Goal: Information Seeking & Learning: Learn about a topic

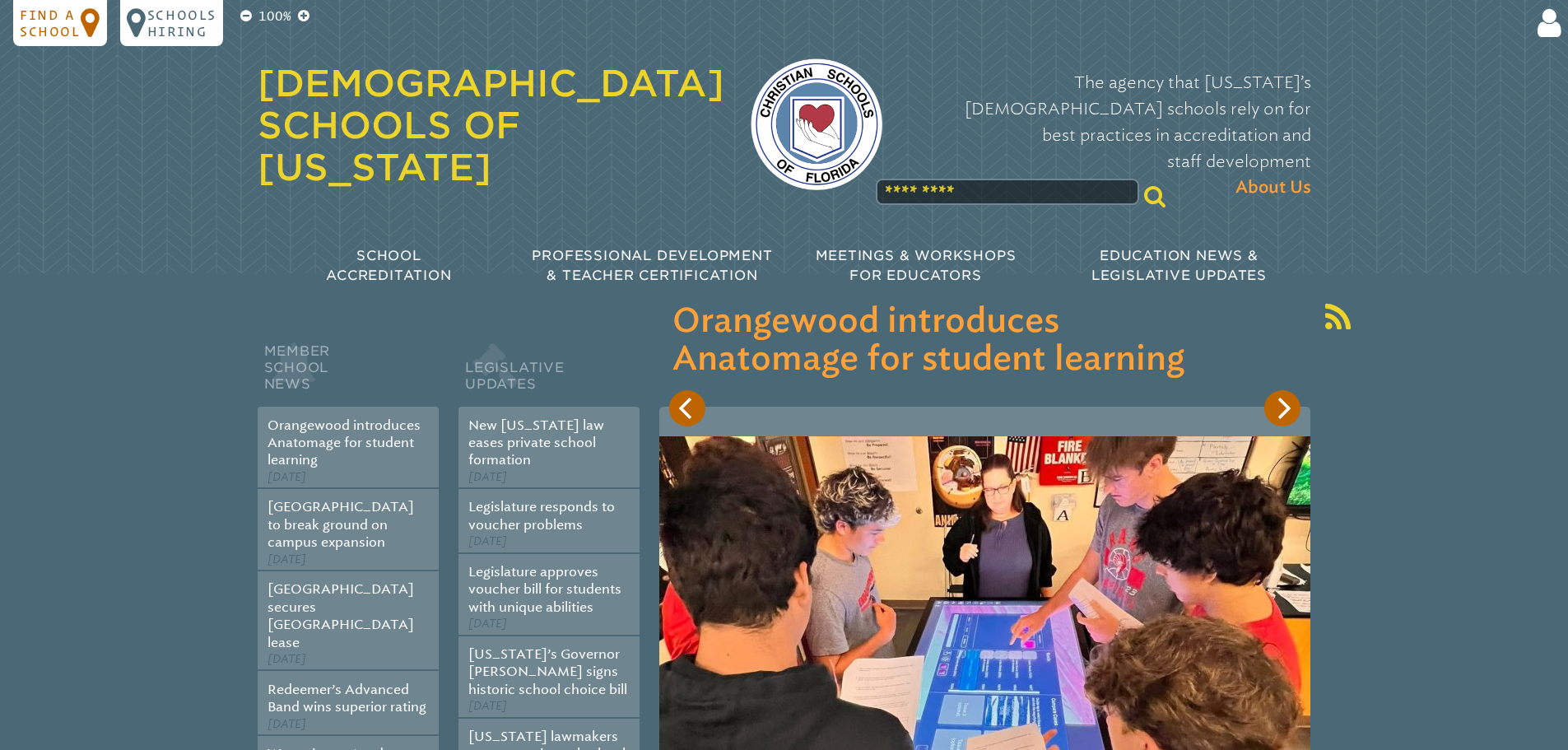
click at [74, 33] on p "Find a school" at bounding box center [50, 23] width 61 height 33
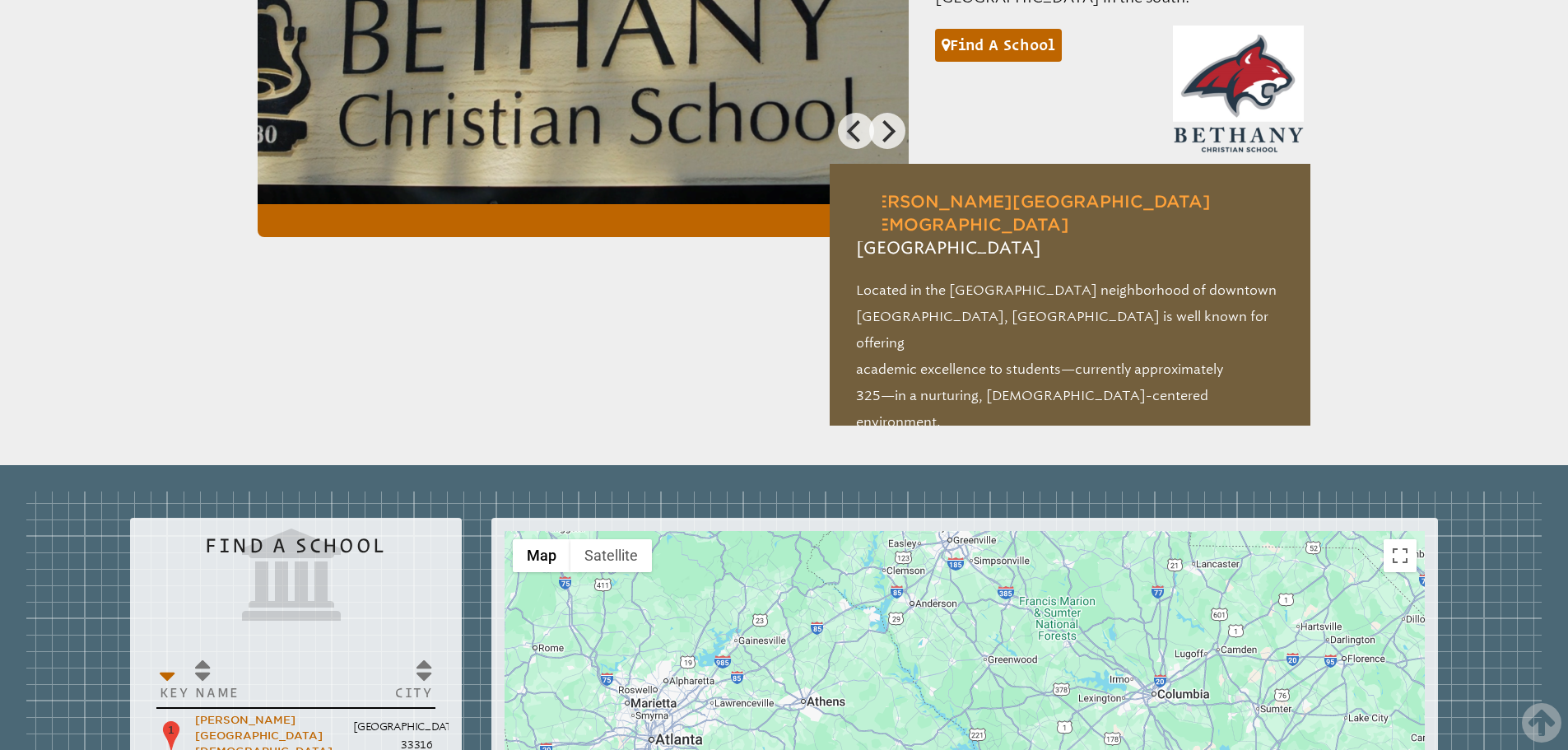
scroll to position [1868, 0]
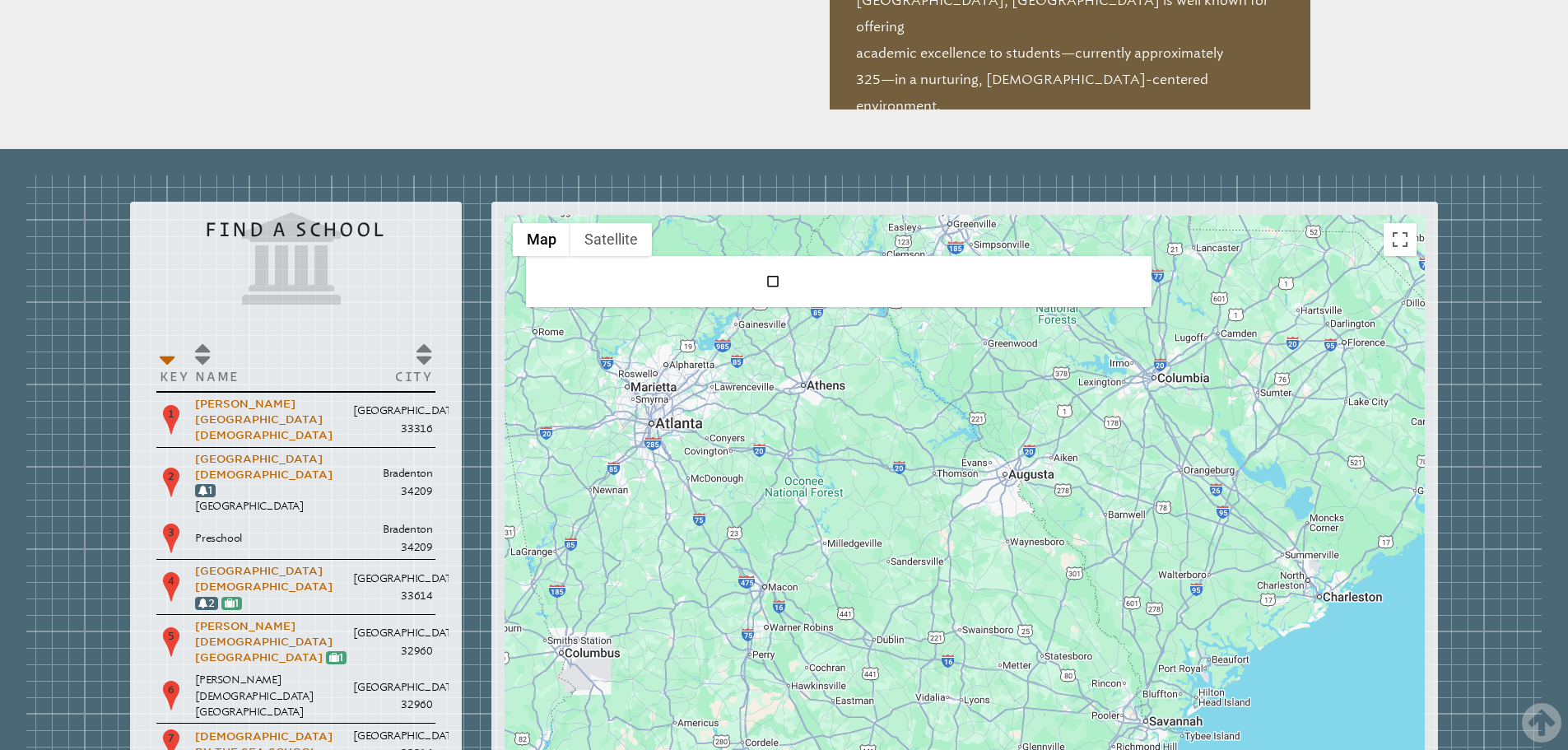
click at [661, 265] on li "Terrain" at bounding box center [839, 282] width 622 height 34
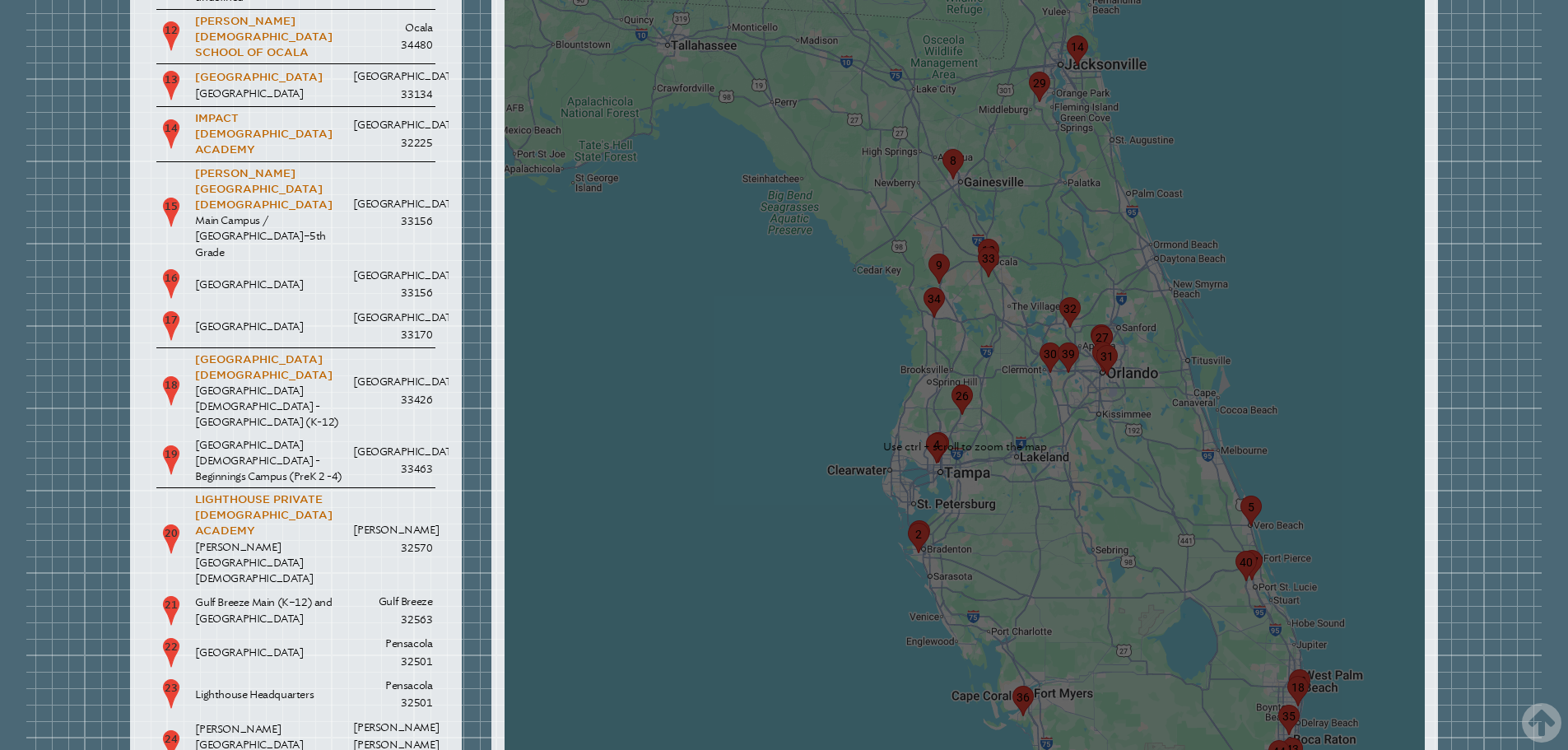
scroll to position [2585, 0]
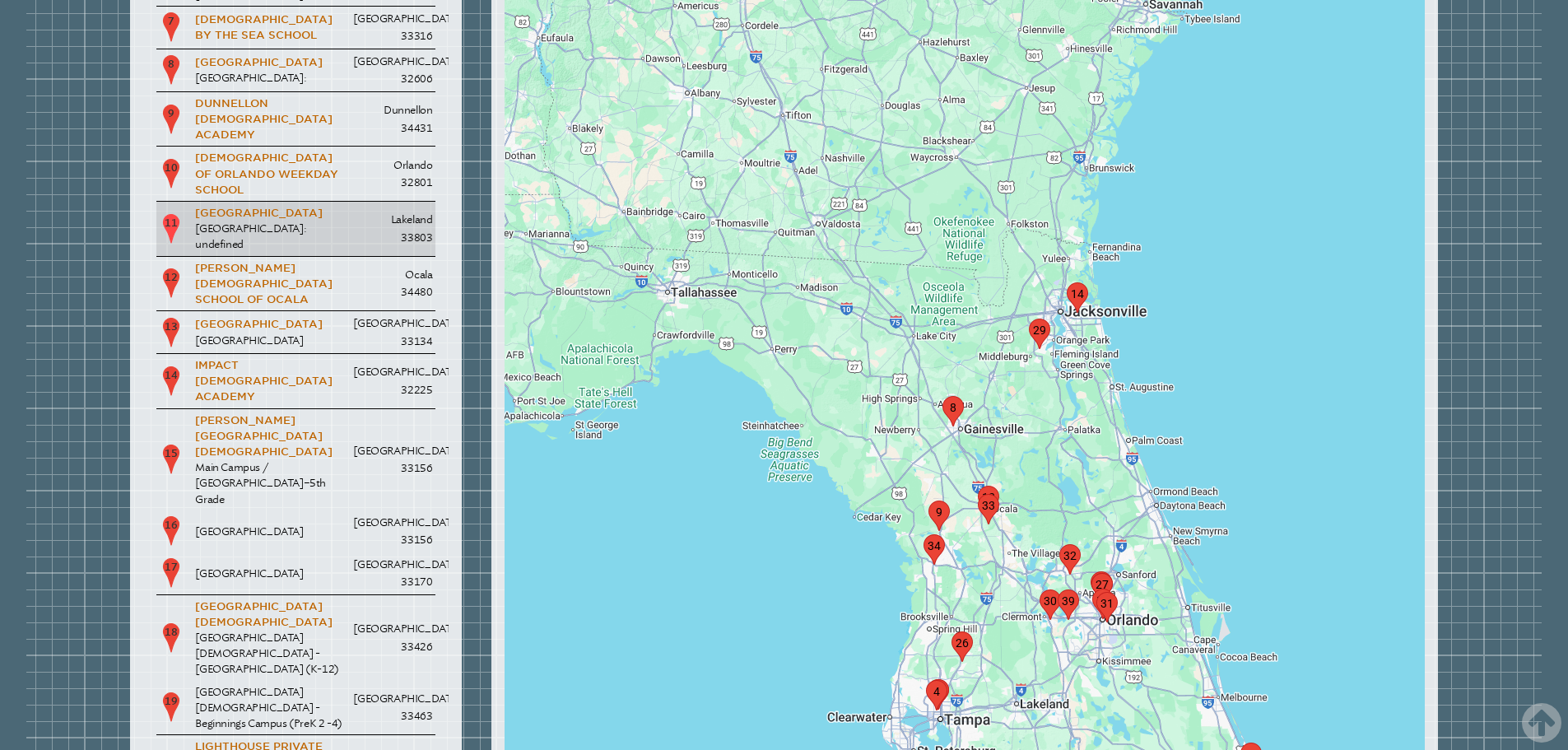
click at [173, 212] on p "11" at bounding box center [171, 228] width 23 height 33
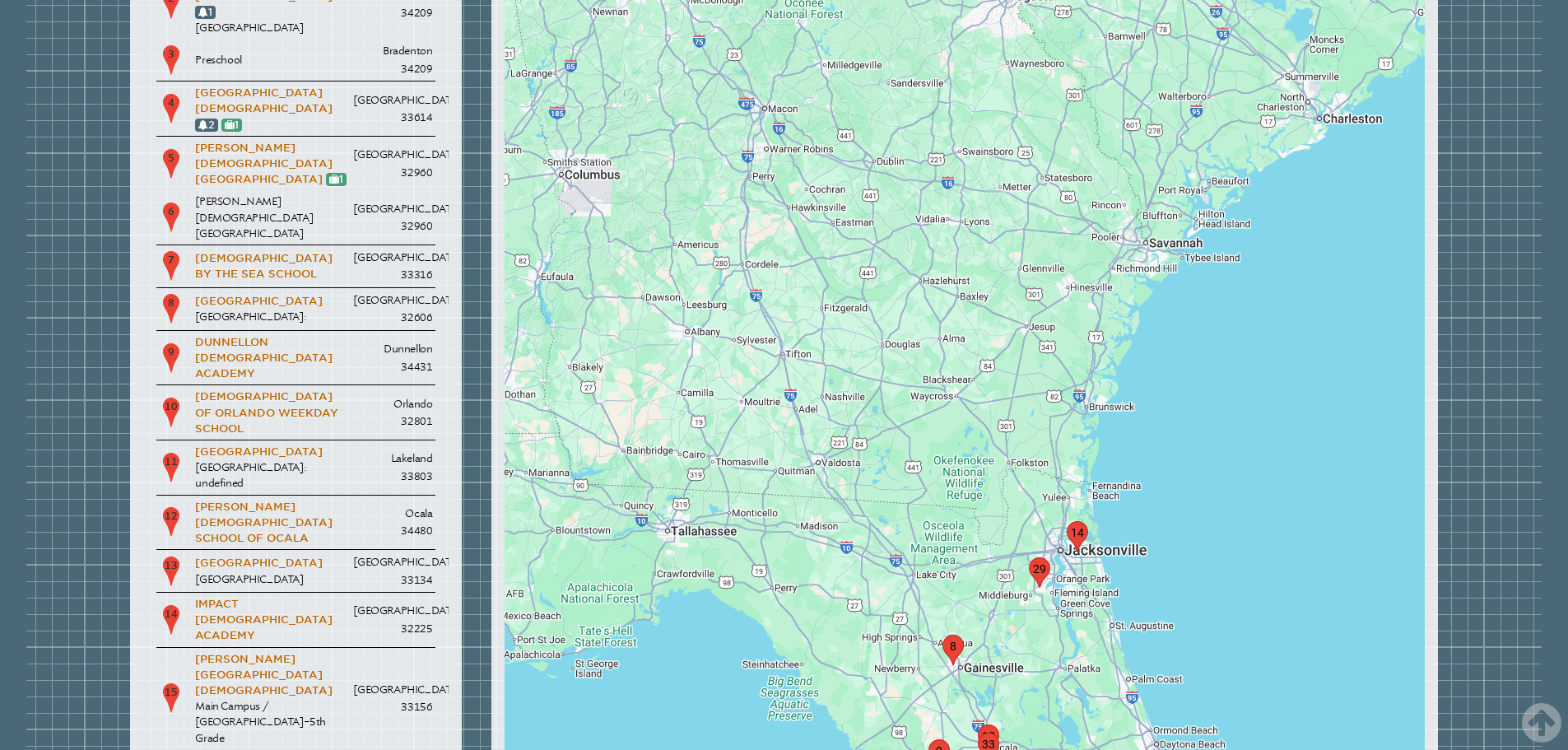
scroll to position [2339, 0]
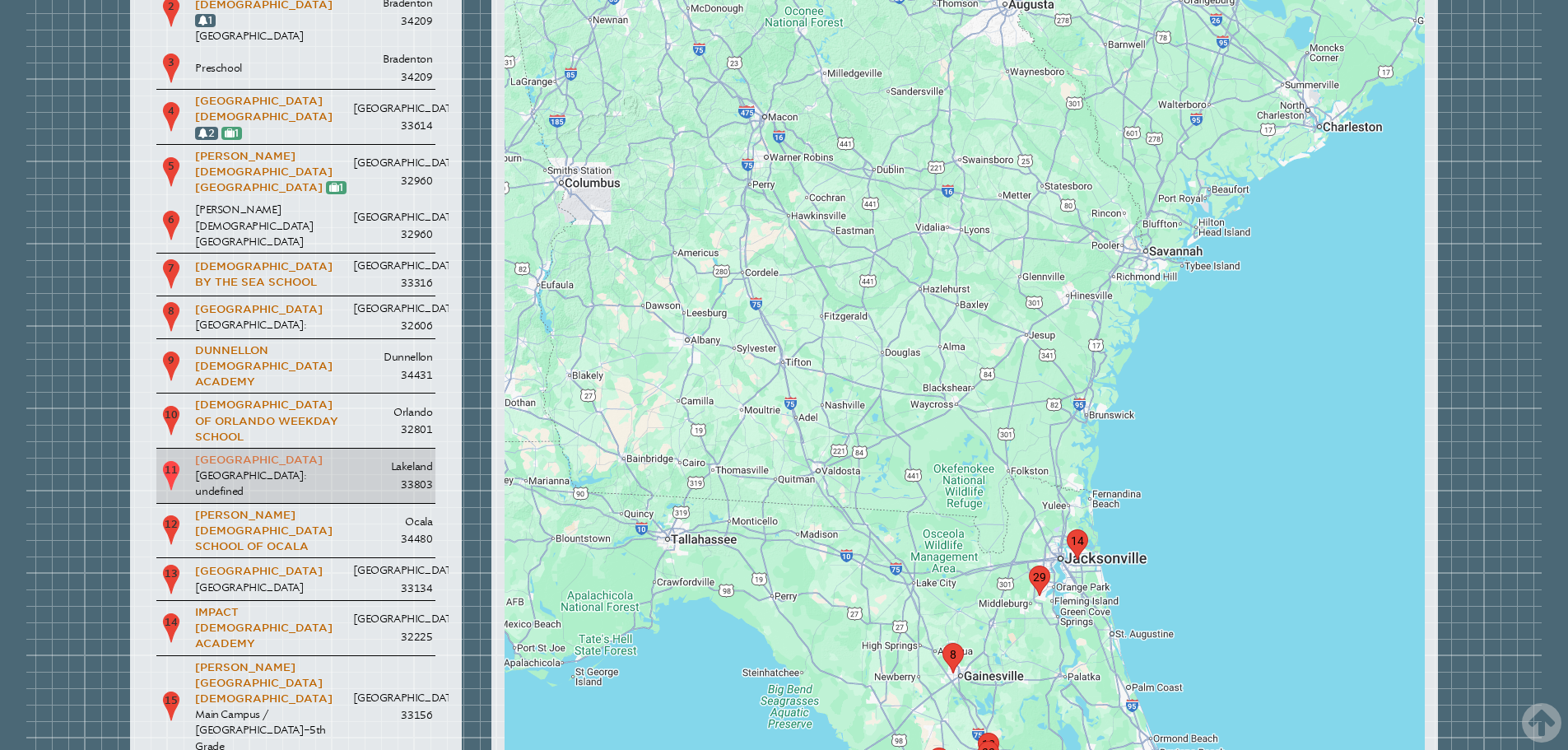
click at [250, 454] on link "[GEOGRAPHIC_DATA]" at bounding box center [259, 460] width 127 height 12
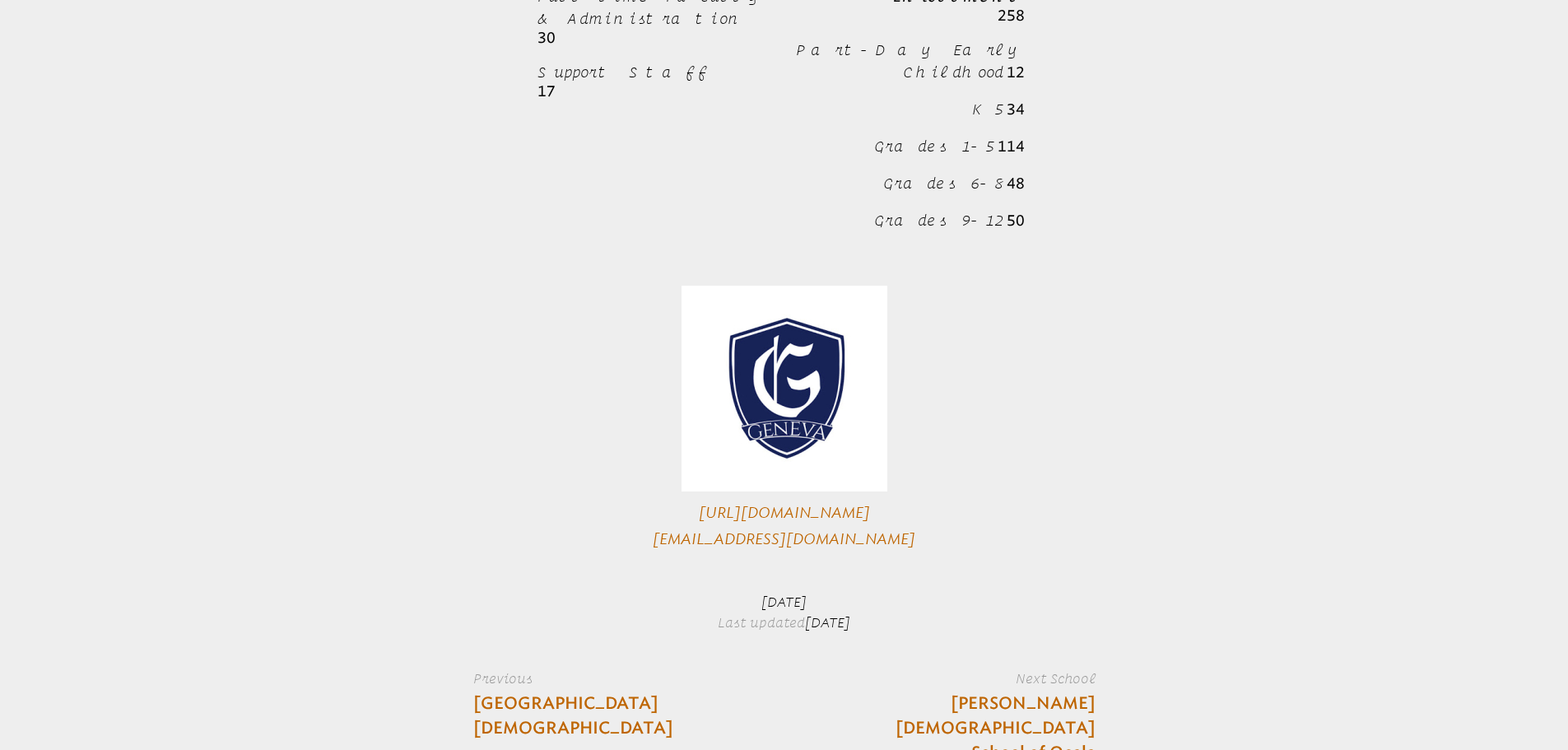
scroll to position [823, 0]
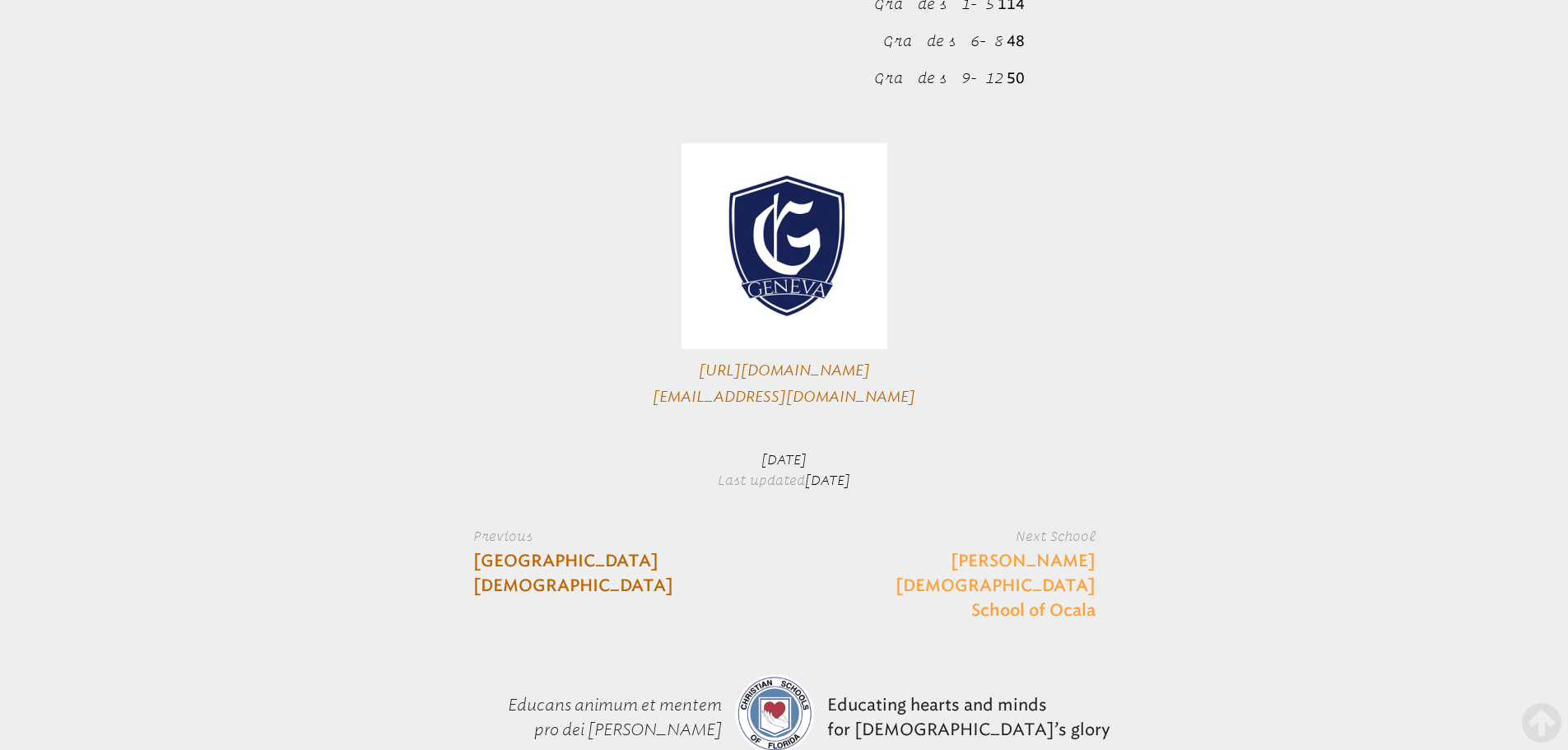
click at [1016, 549] on link "[PERSON_NAME][DEMOGRAPHIC_DATA] School of Ocala" at bounding box center [977, 586] width 238 height 74
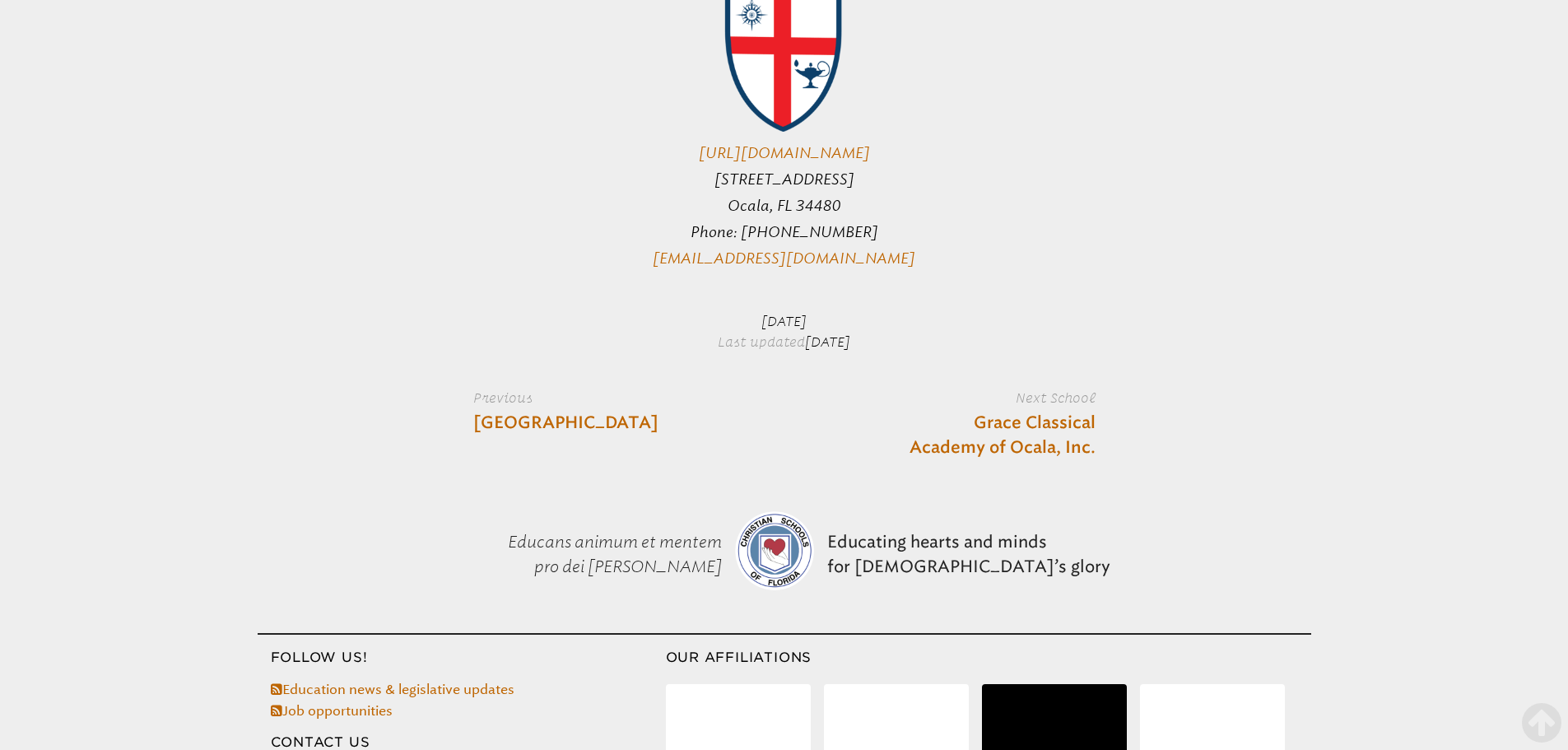
scroll to position [988, 0]
click at [574, 413] on link "[GEOGRAPHIC_DATA]" at bounding box center [566, 425] width 186 height 25
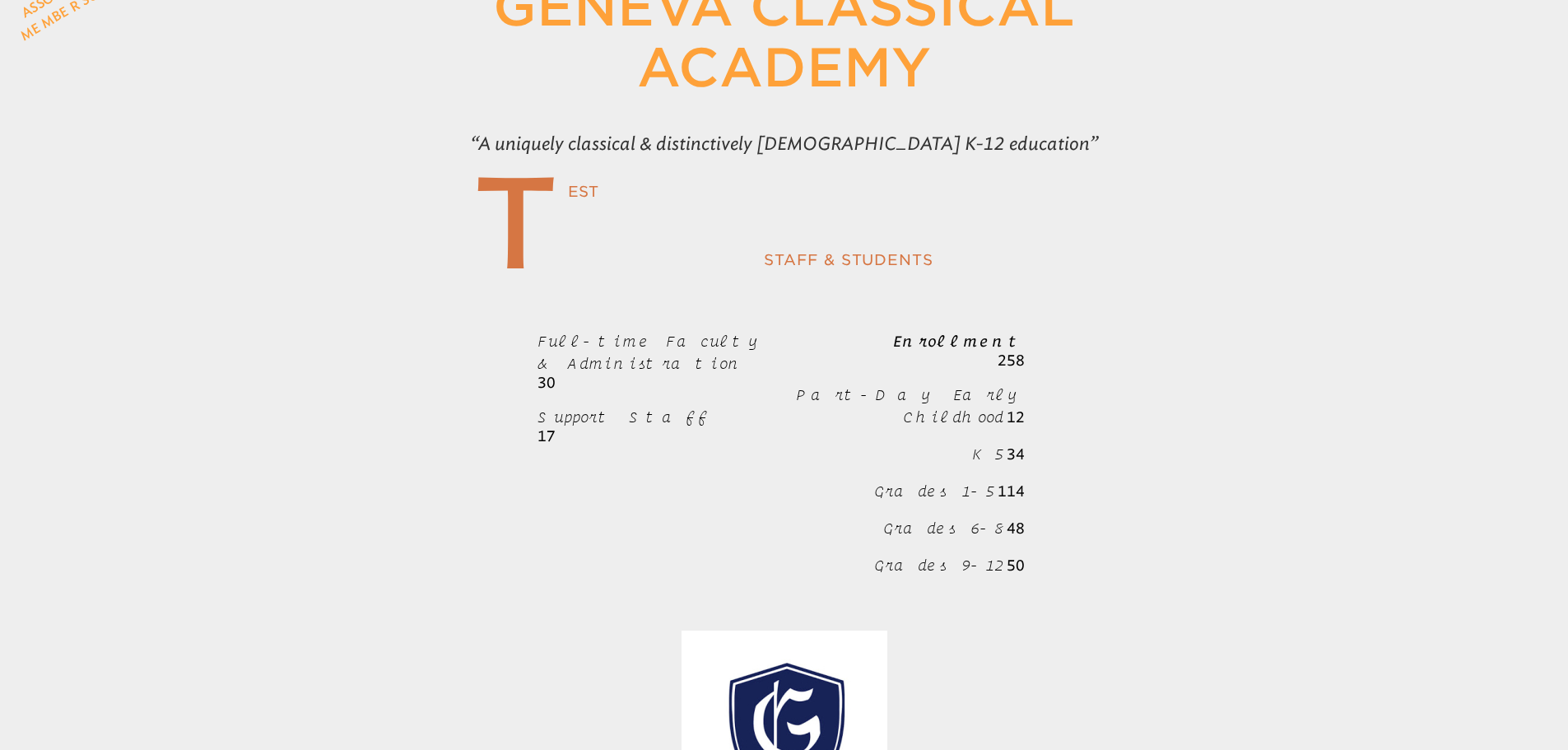
scroll to position [577, 0]
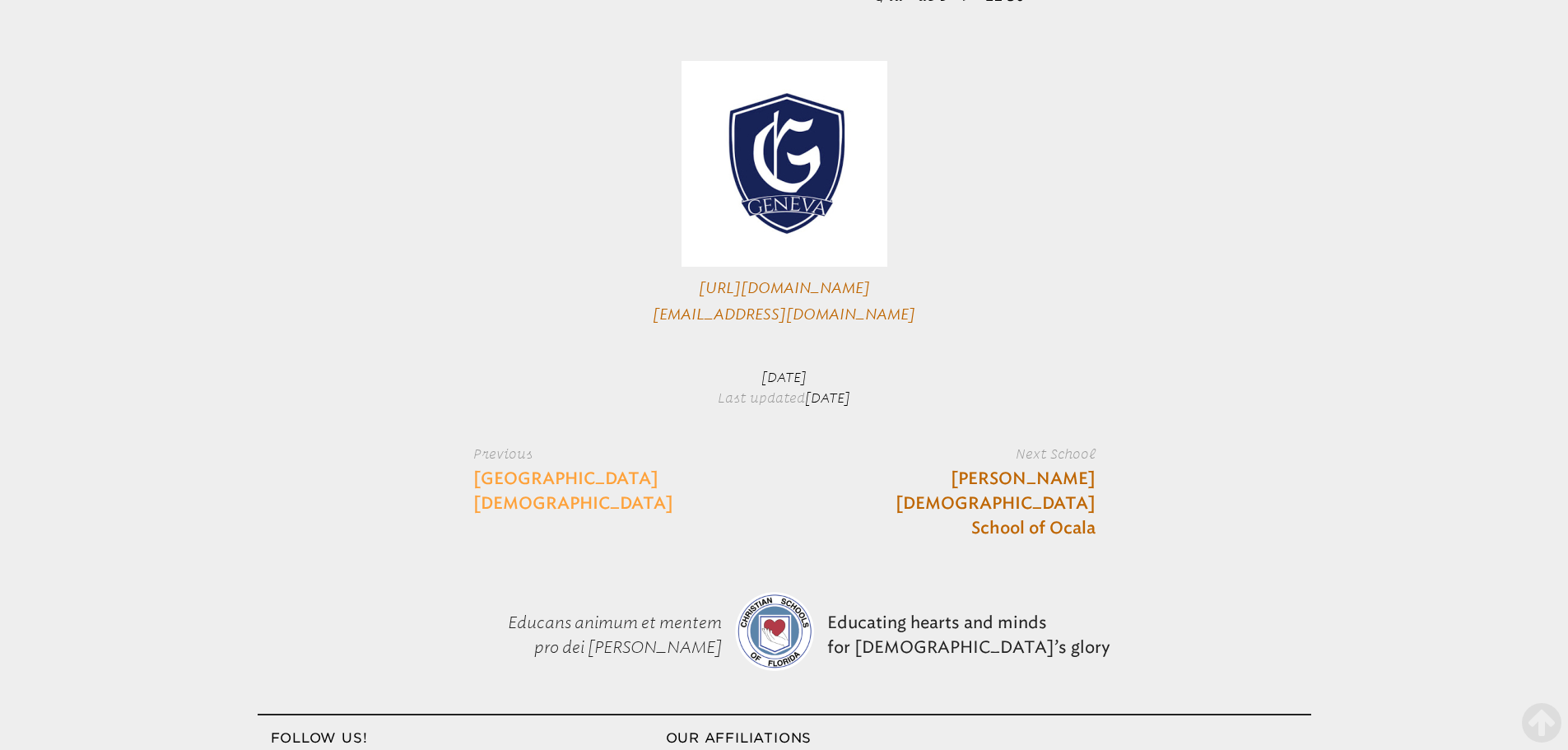
click at [566, 488] on link "Gainesville Christian Community School" at bounding box center [593, 492] width 238 height 49
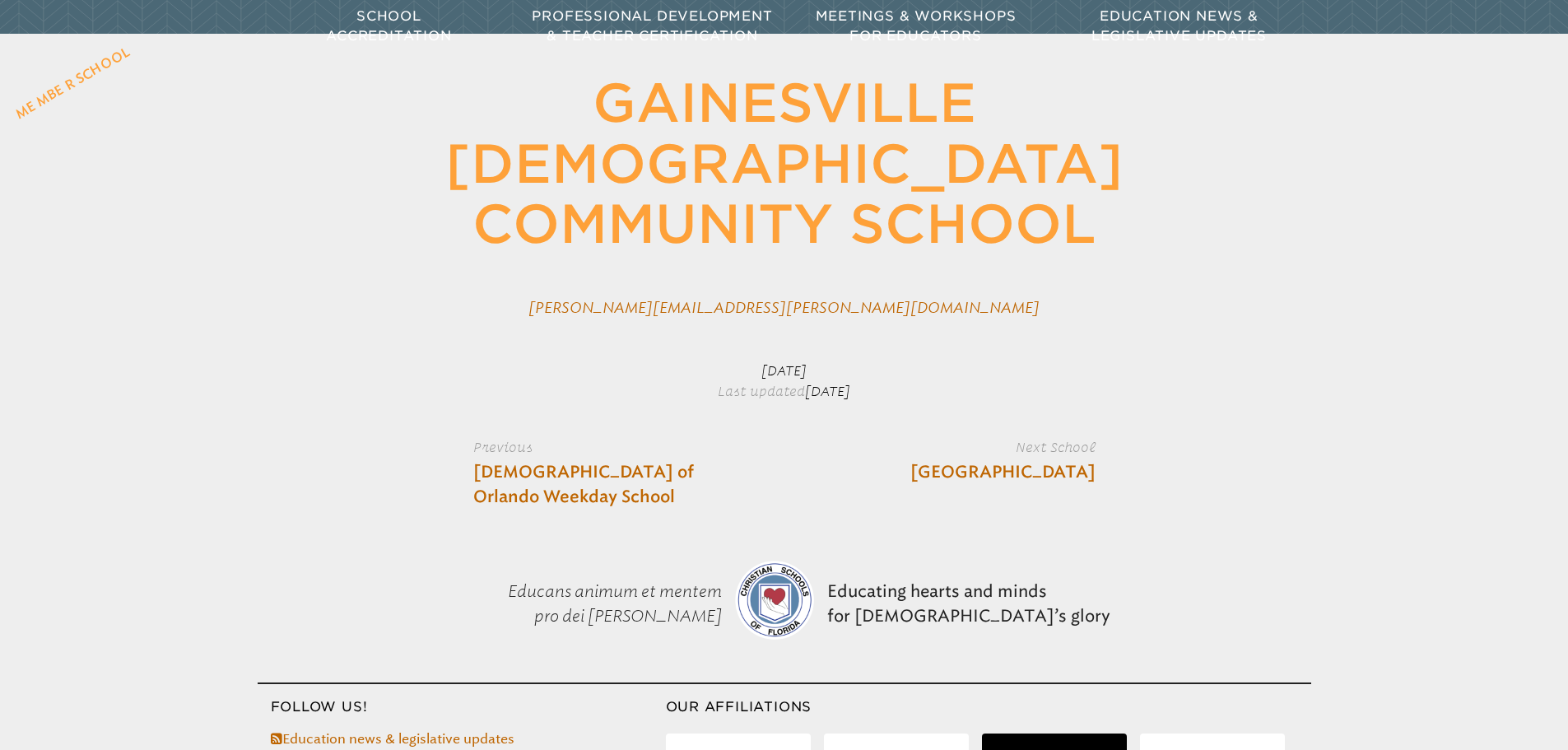
scroll to position [235, 0]
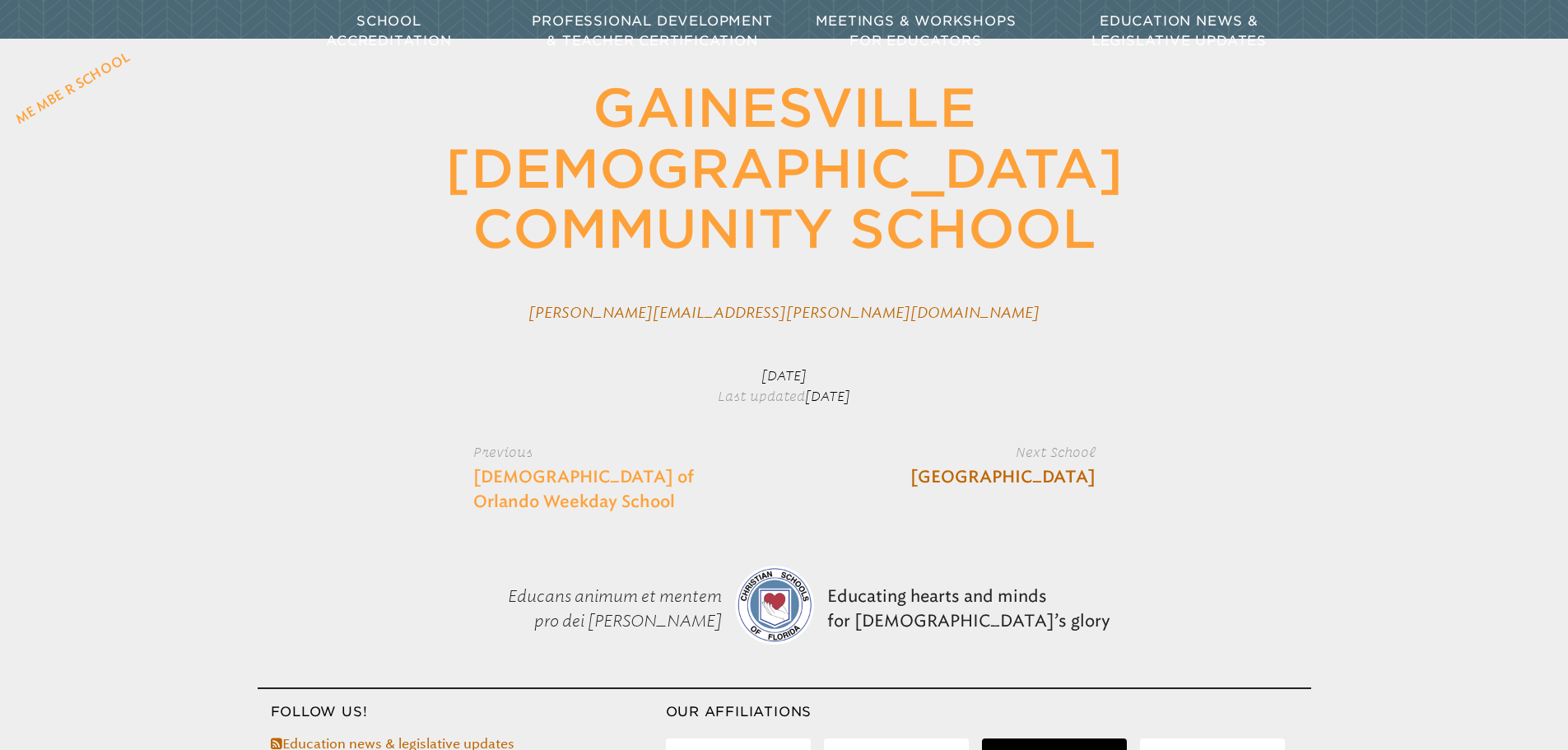
click at [593, 465] on link "[DEMOGRAPHIC_DATA] of Orlando Weekday School" at bounding box center [593, 490] width 238 height 49
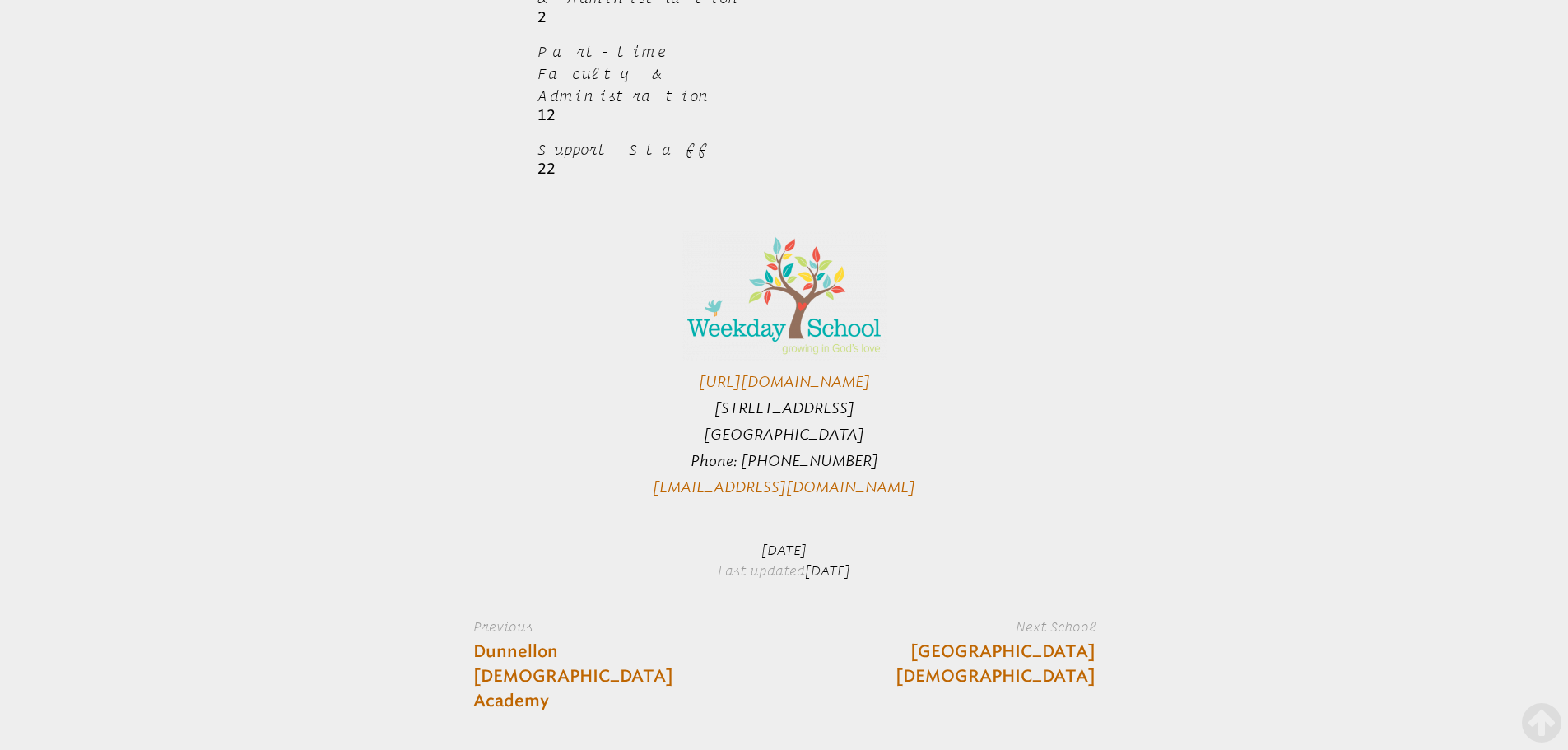
scroll to position [1071, 0]
click at [581, 639] on link "Dunnellon [DEMOGRAPHIC_DATA] Academy" at bounding box center [593, 676] width 238 height 74
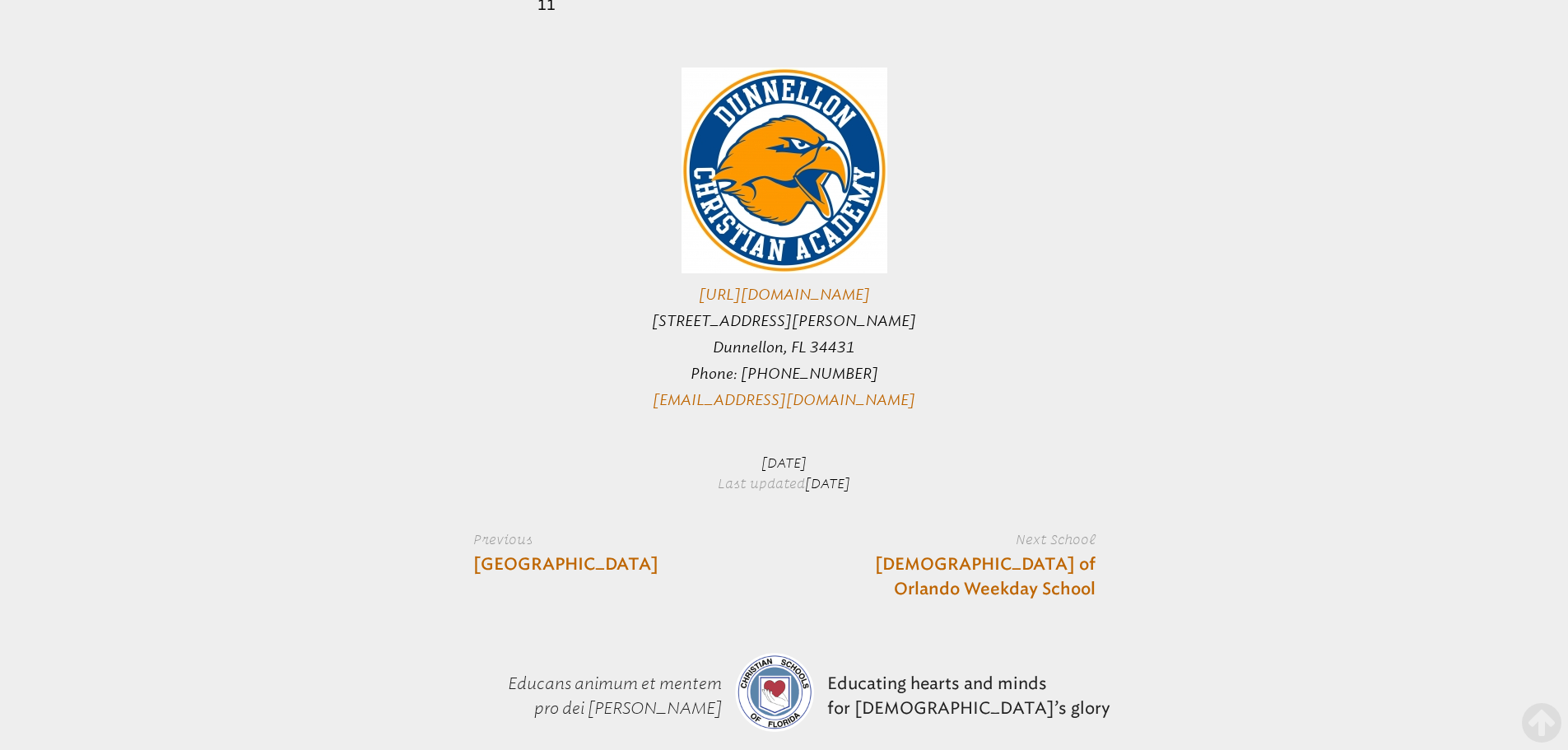
scroll to position [1812, 0]
click at [596, 551] on link "[GEOGRAPHIC_DATA]" at bounding box center [566, 563] width 186 height 25
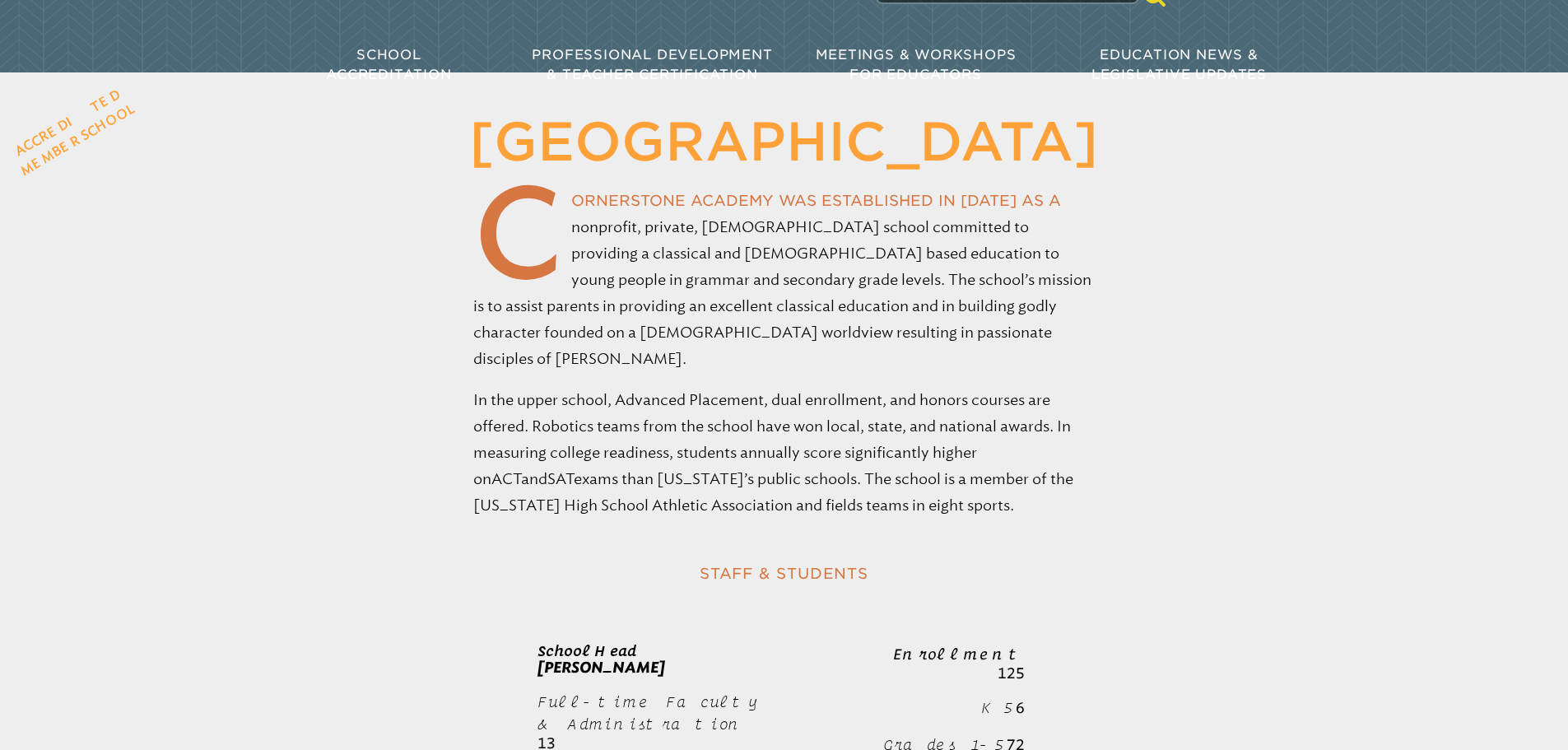
scroll to position [329, 0]
